Goal: Task Accomplishment & Management: Use online tool/utility

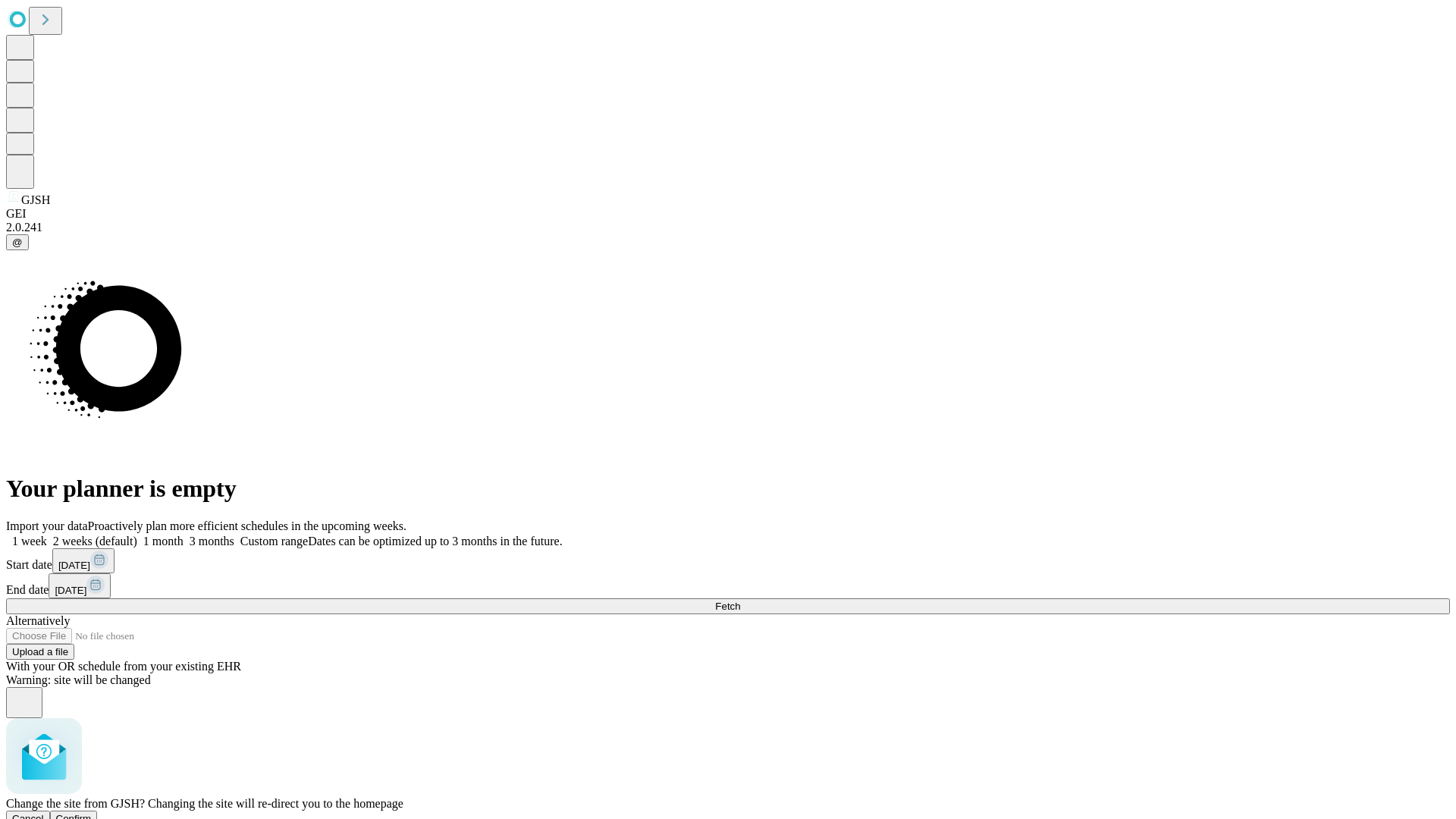
click at [92, 813] on span "Confirm" at bounding box center [74, 819] width 35 height 12
click at [137, 535] on label "2 weeks (default)" at bounding box center [92, 541] width 90 height 13
click at [740, 601] on span "Fetch" at bounding box center [728, 607] width 25 height 12
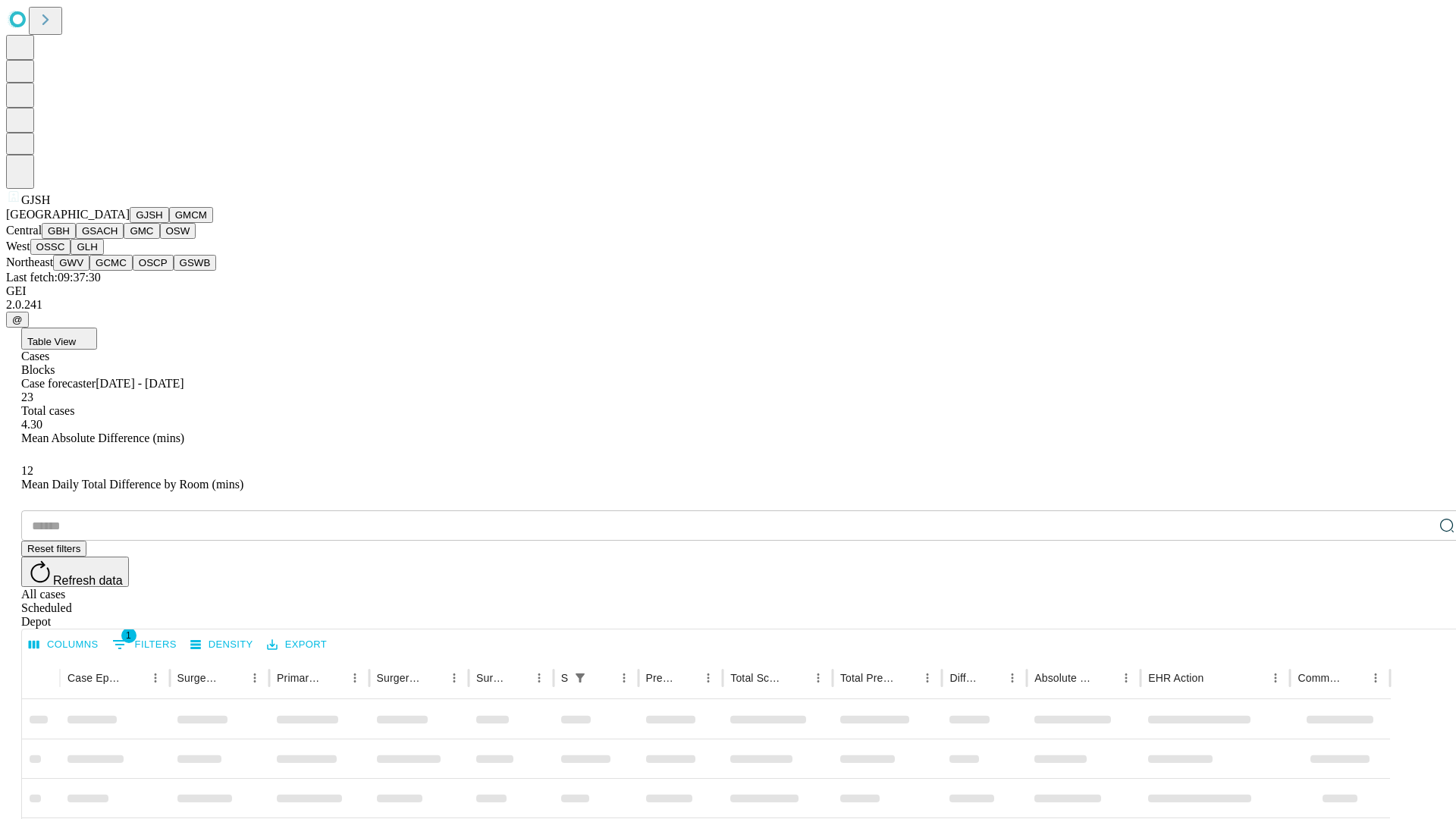
click at [169, 223] on button "GMCM" at bounding box center [191, 215] width 44 height 16
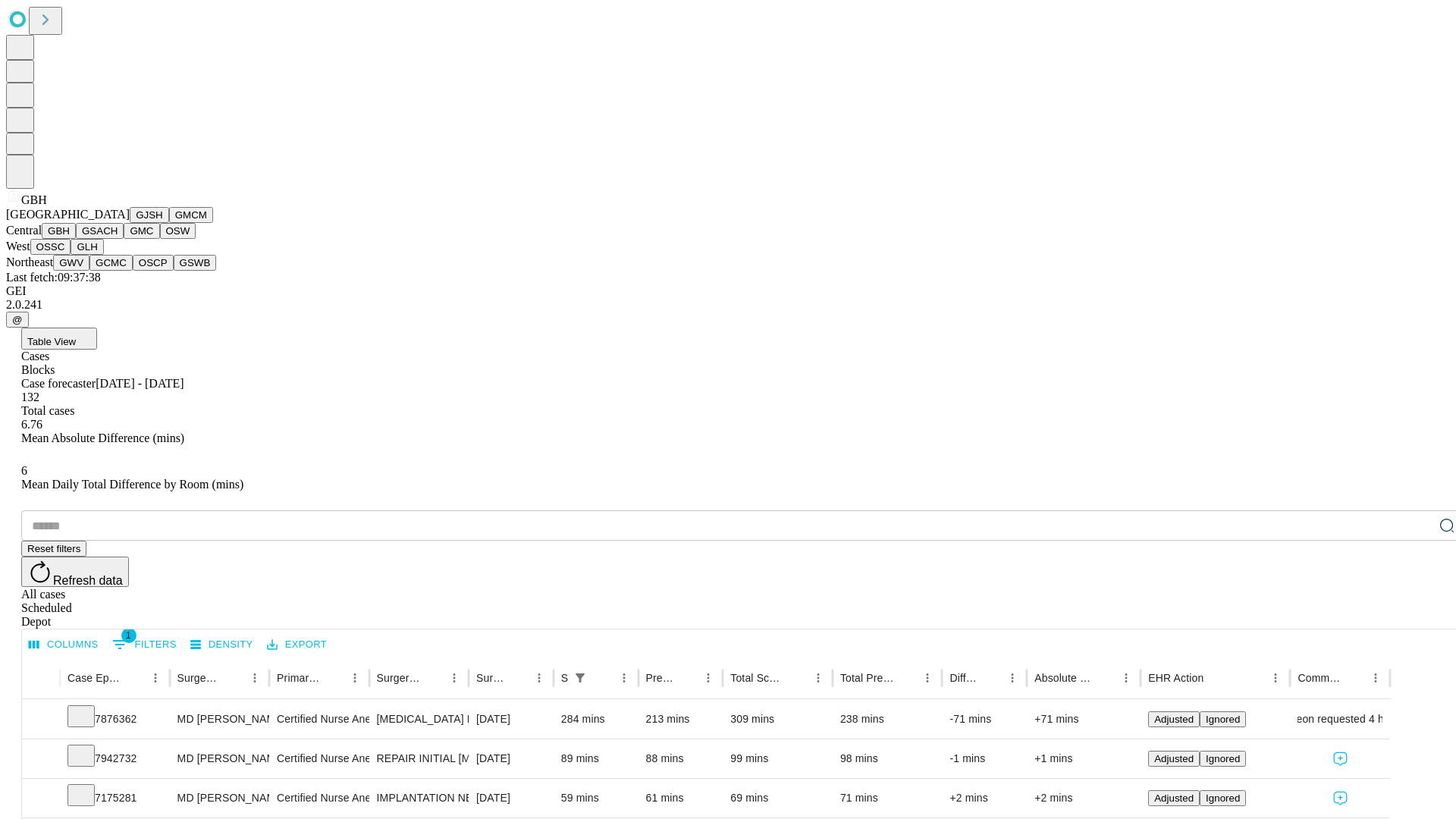
click at [118, 239] on button "GSACH" at bounding box center [99, 231] width 48 height 16
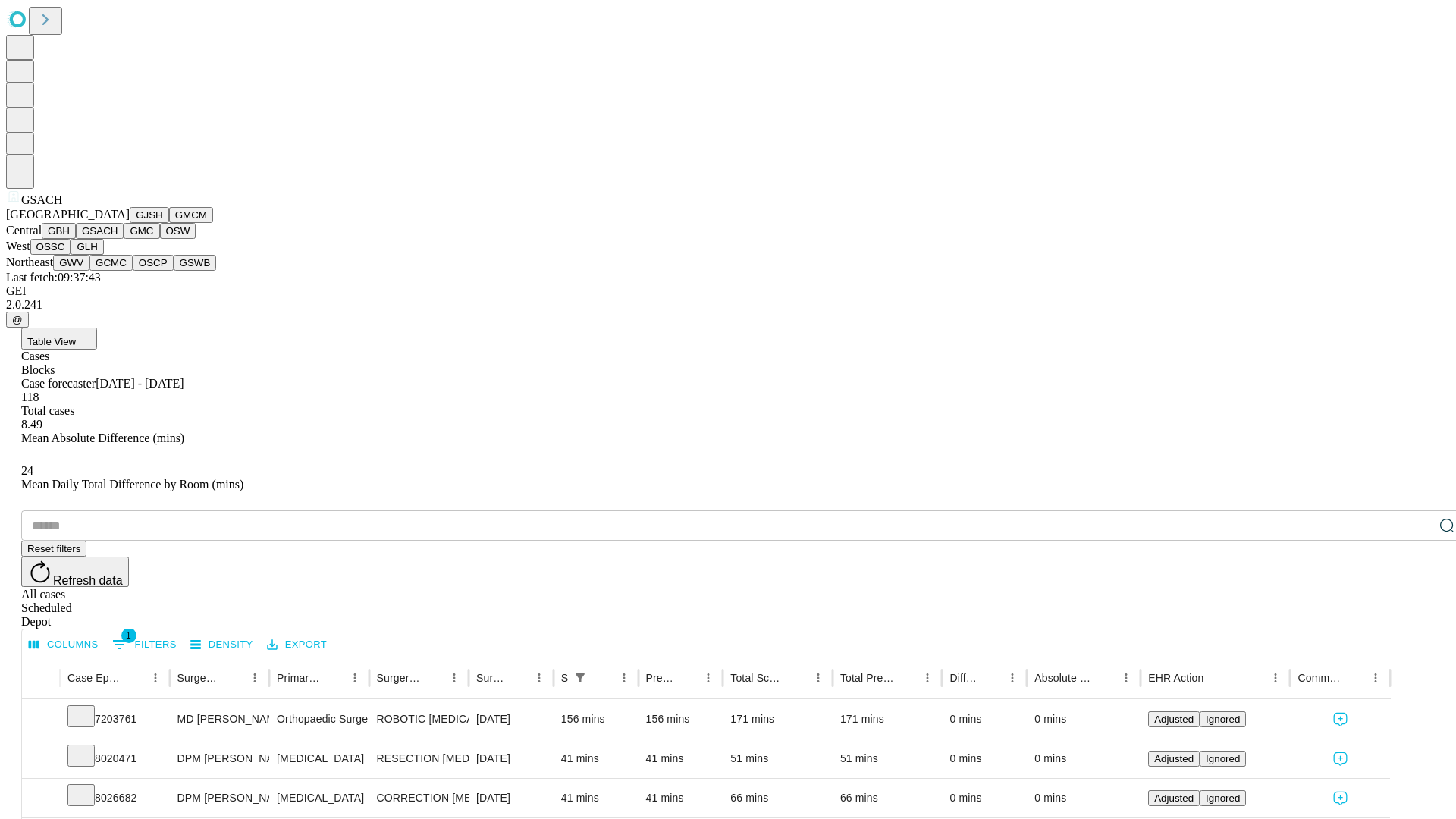
click at [124, 239] on button "GMC" at bounding box center [141, 231] width 35 height 16
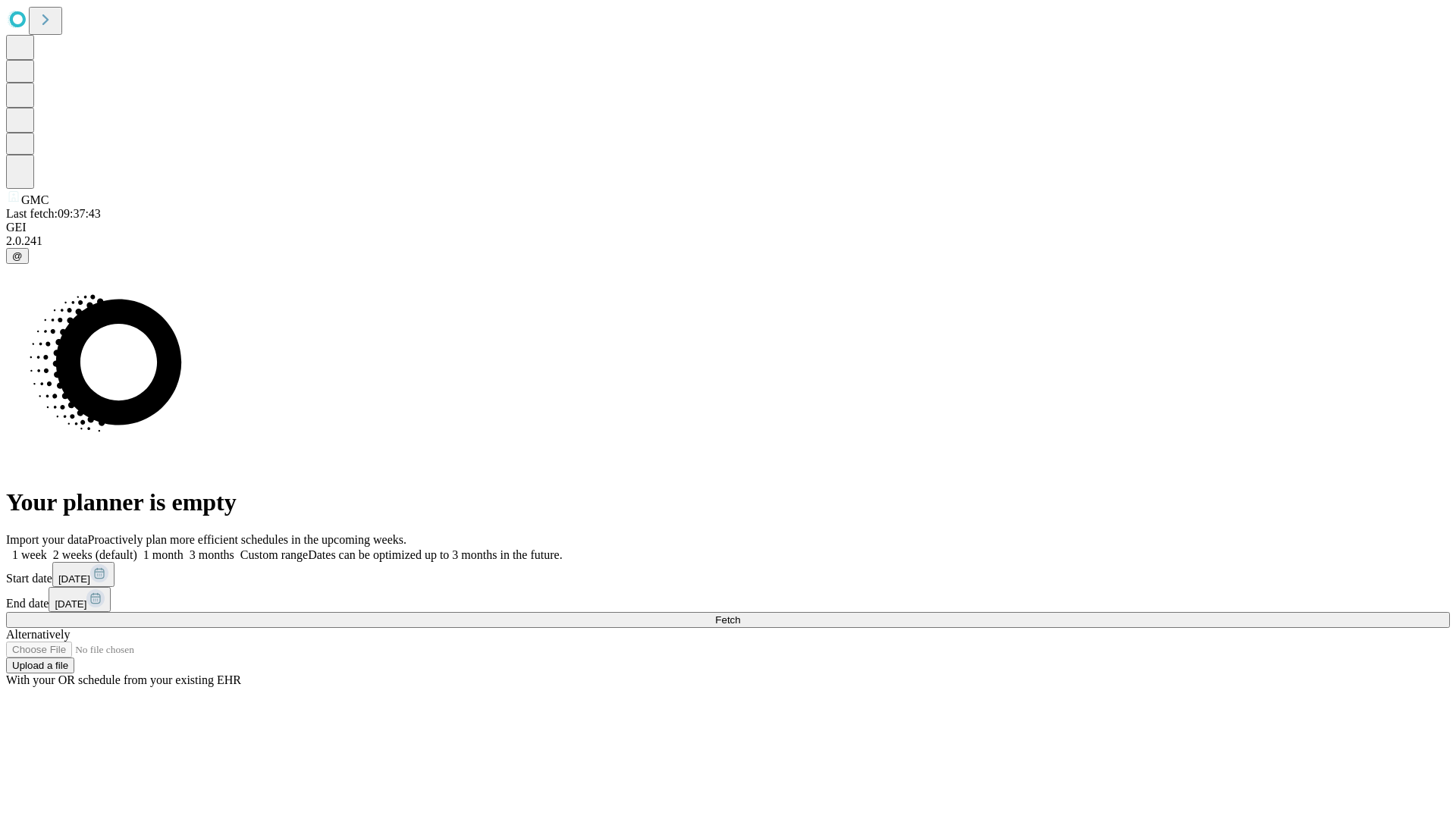
click at [740, 614] on span "Fetch" at bounding box center [728, 620] width 25 height 12
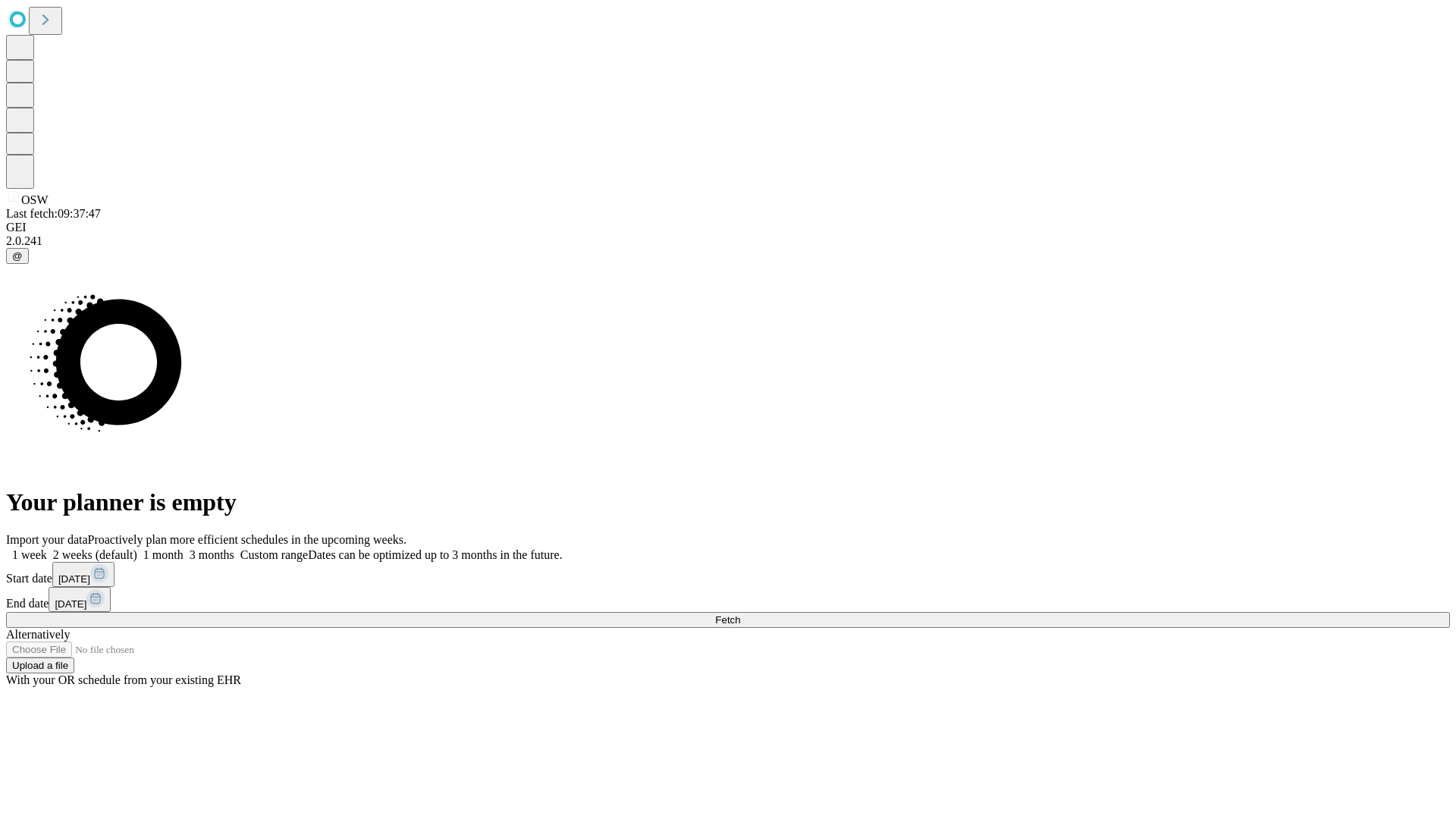
click at [740, 614] on span "Fetch" at bounding box center [728, 620] width 25 height 12
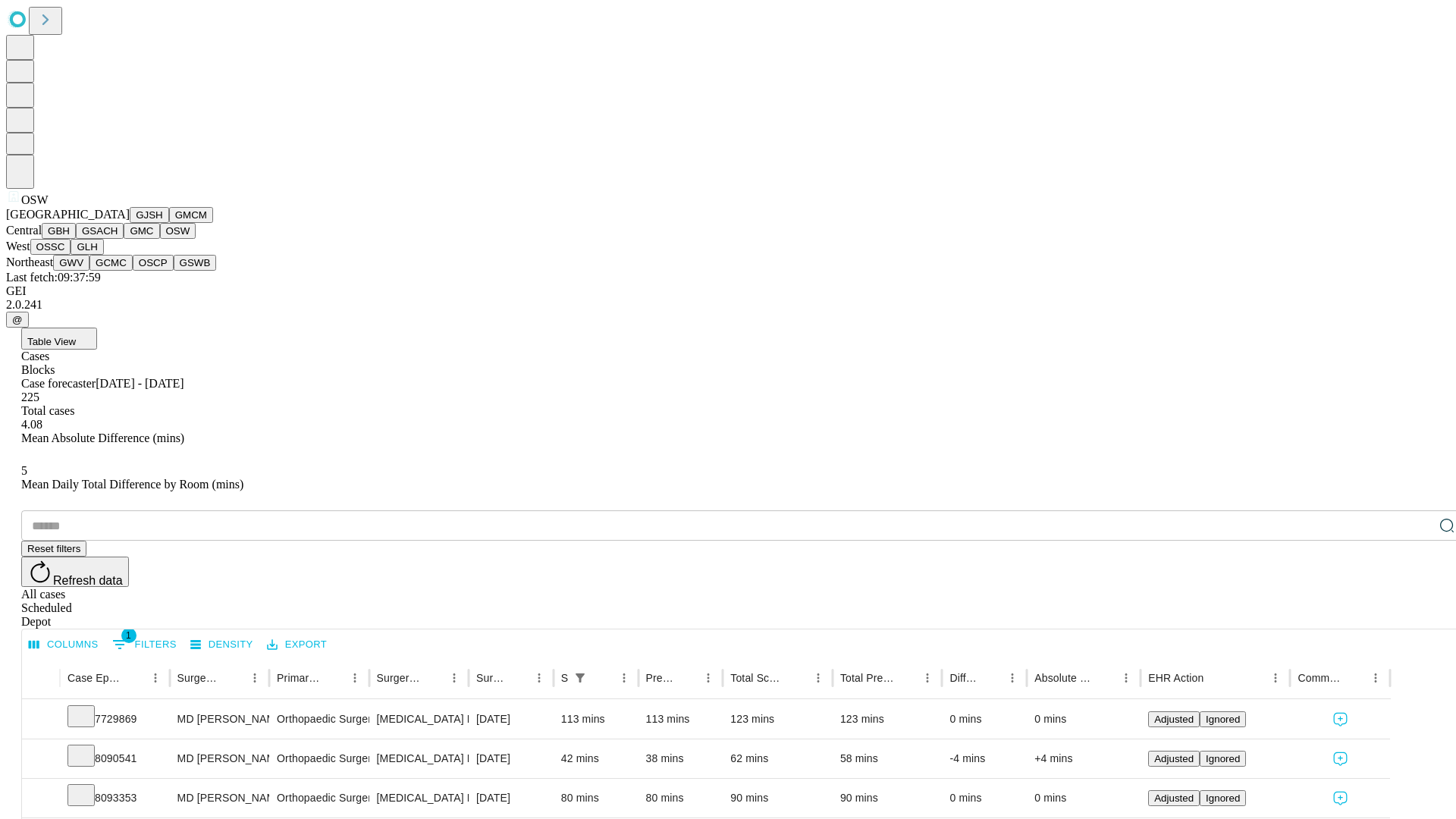
click at [72, 254] on button "OSSC" at bounding box center [51, 247] width 41 height 16
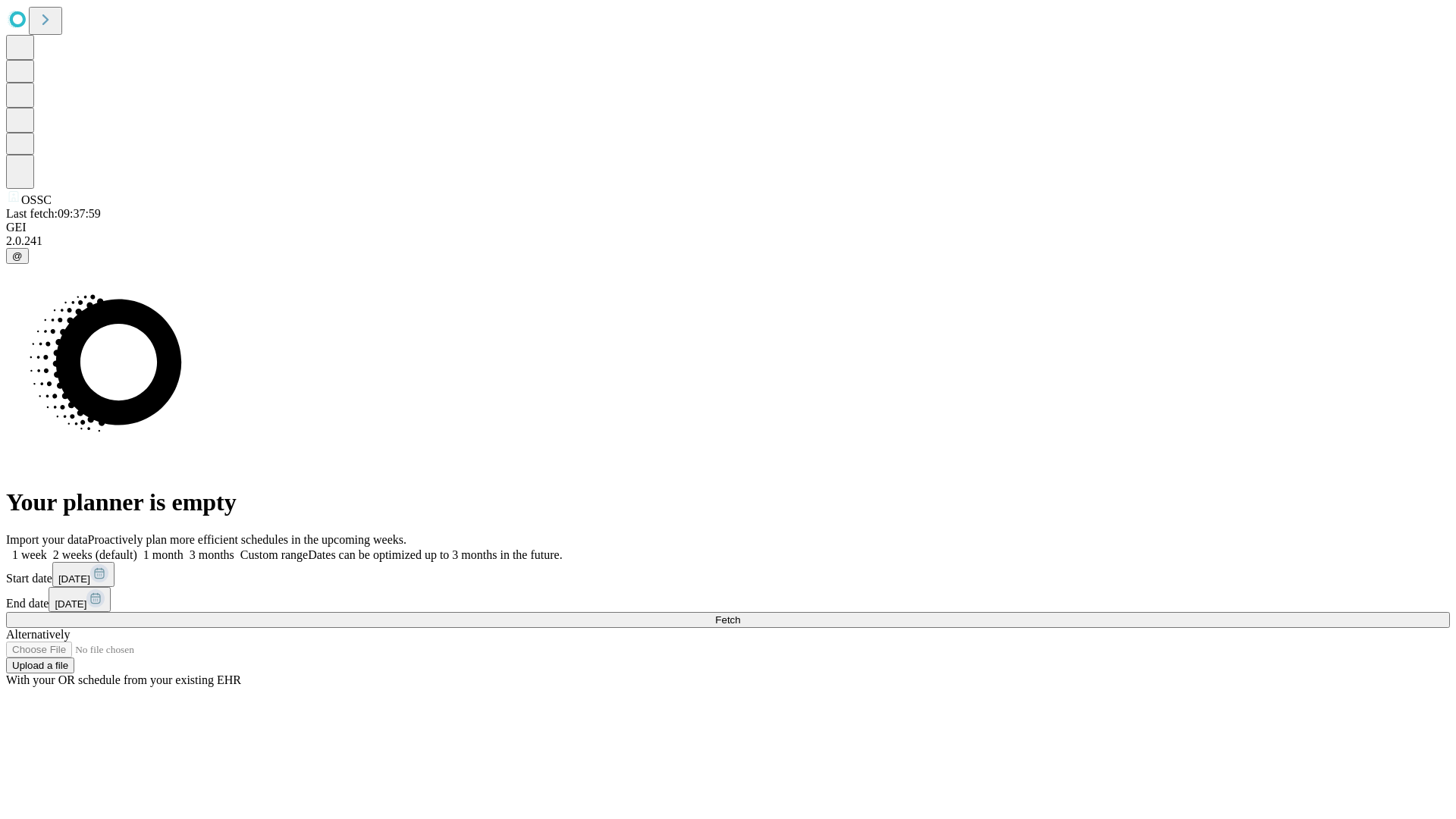
click at [137, 549] on label "2 weeks (default)" at bounding box center [92, 554] width 90 height 13
click at [740, 614] on span "Fetch" at bounding box center [728, 620] width 25 height 12
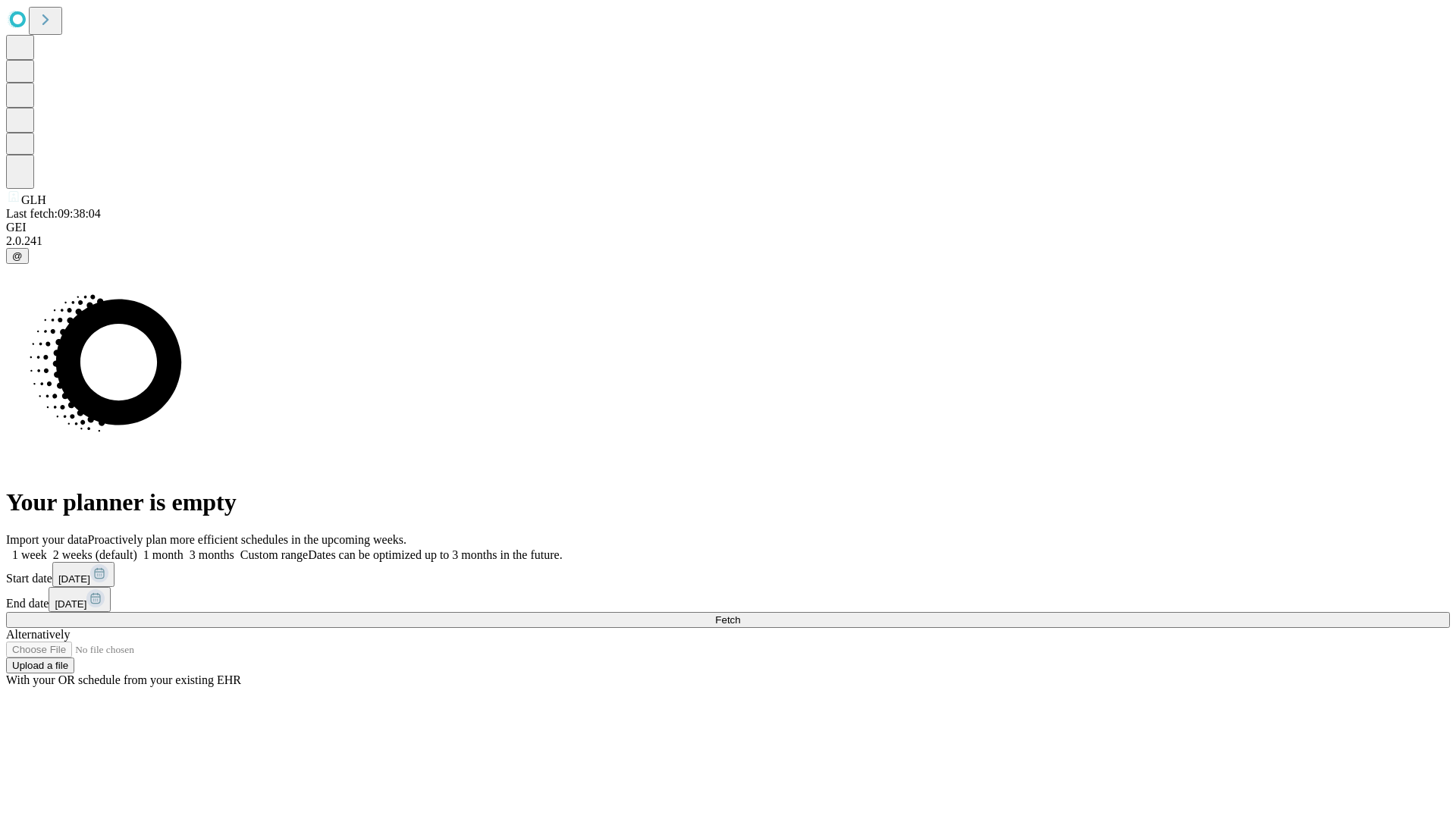
click at [137, 549] on label "2 weeks (default)" at bounding box center [92, 554] width 90 height 13
click at [740, 614] on span "Fetch" at bounding box center [728, 620] width 25 height 12
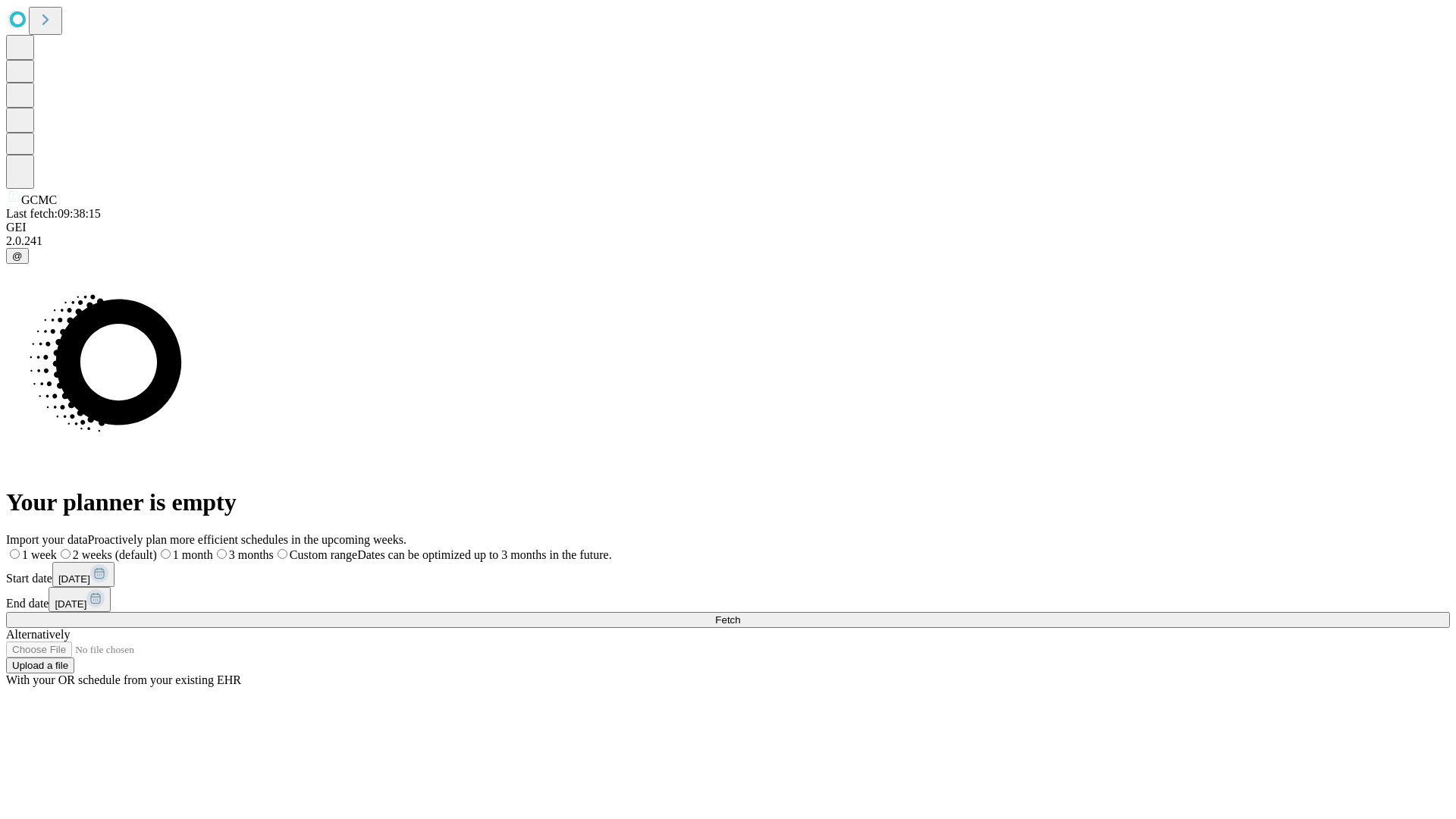
click at [740, 614] on span "Fetch" at bounding box center [728, 620] width 25 height 12
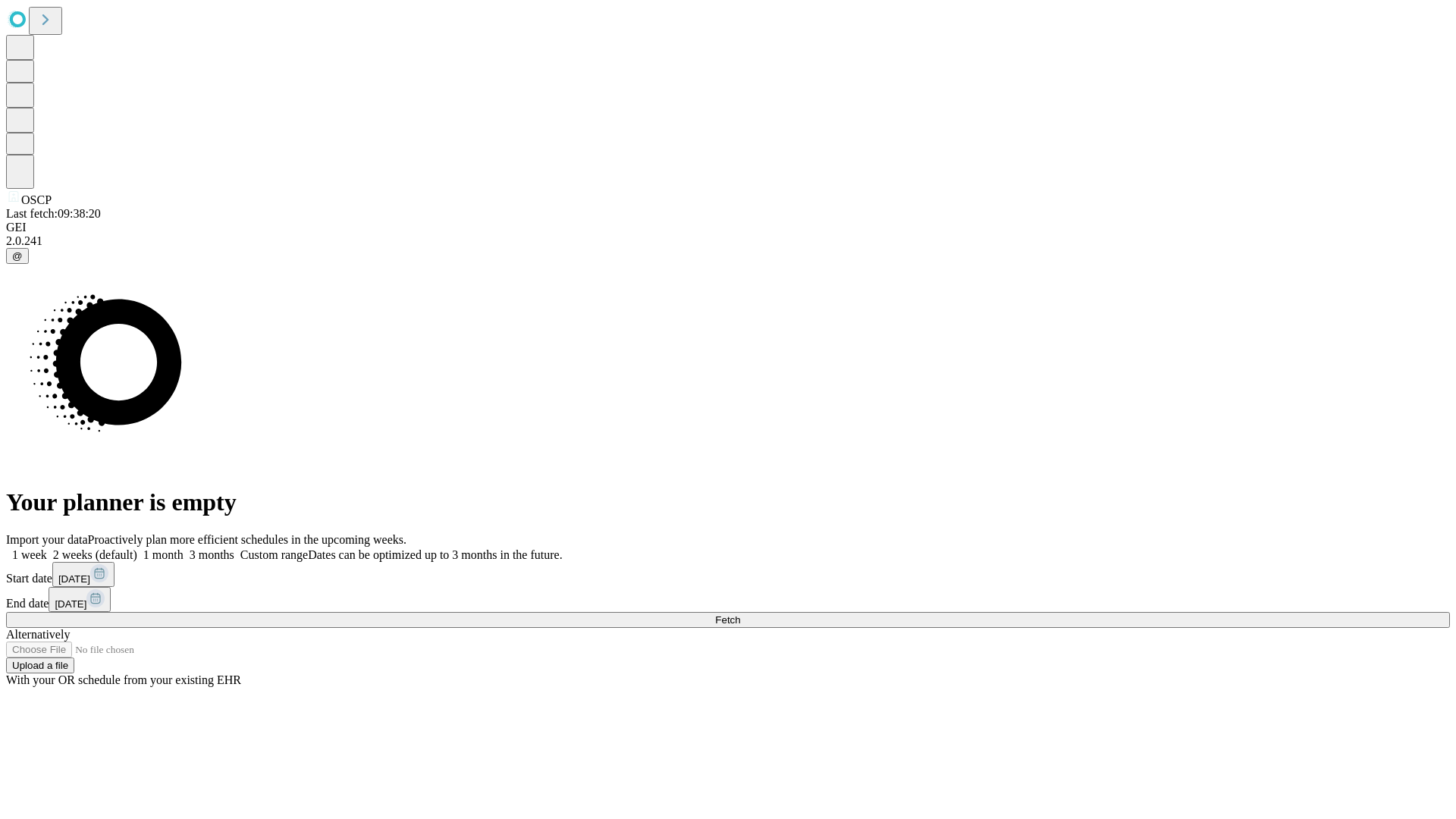
click at [137, 549] on label "2 weeks (default)" at bounding box center [92, 554] width 90 height 13
click at [740, 614] on span "Fetch" at bounding box center [728, 620] width 25 height 12
